Goal: Information Seeking & Learning: Learn about a topic

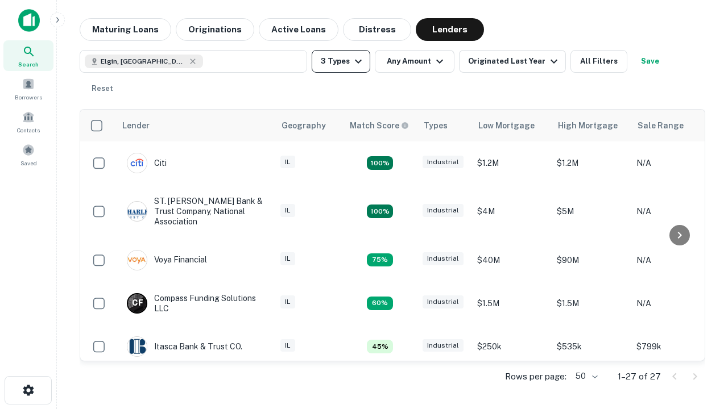
click at [341, 61] on button "3 Types" at bounding box center [341, 61] width 59 height 23
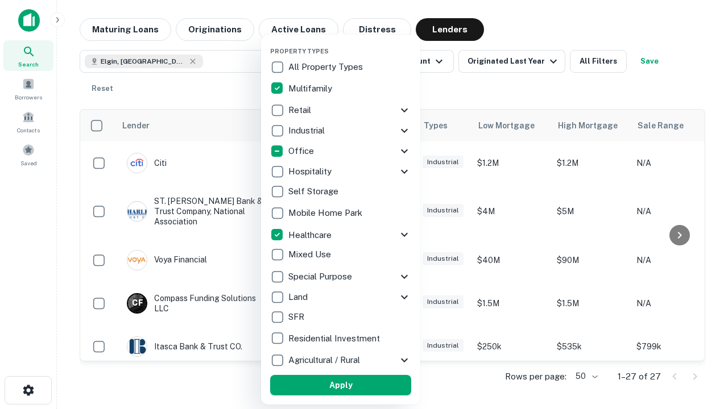
click at [341, 386] on button "Apply" at bounding box center [340, 385] width 141 height 20
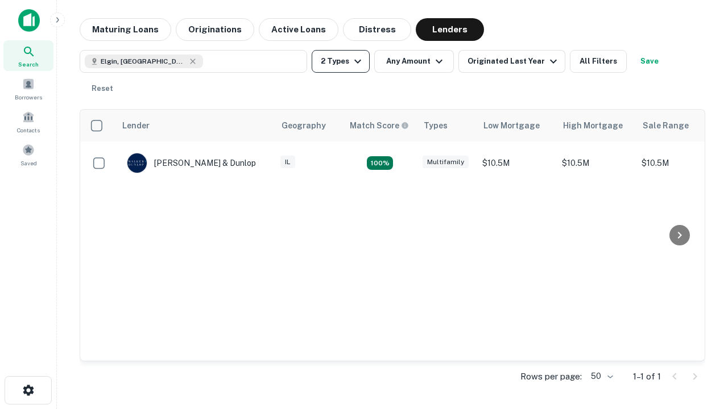
click at [341, 61] on button "2 Types" at bounding box center [341, 61] width 58 height 23
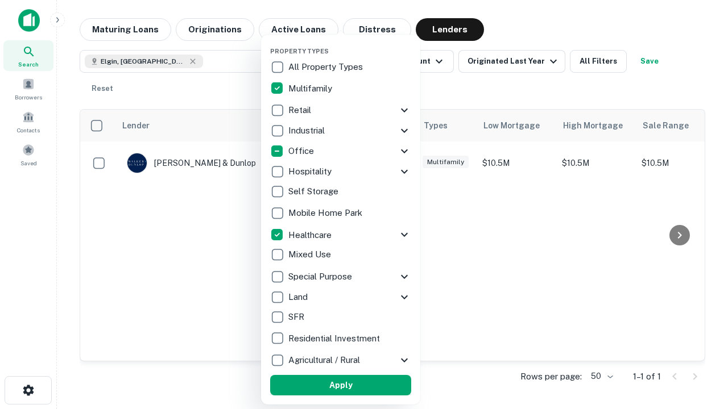
click at [361, 386] on button "Apply" at bounding box center [340, 385] width 141 height 20
